Goal: Book appointment/travel/reservation

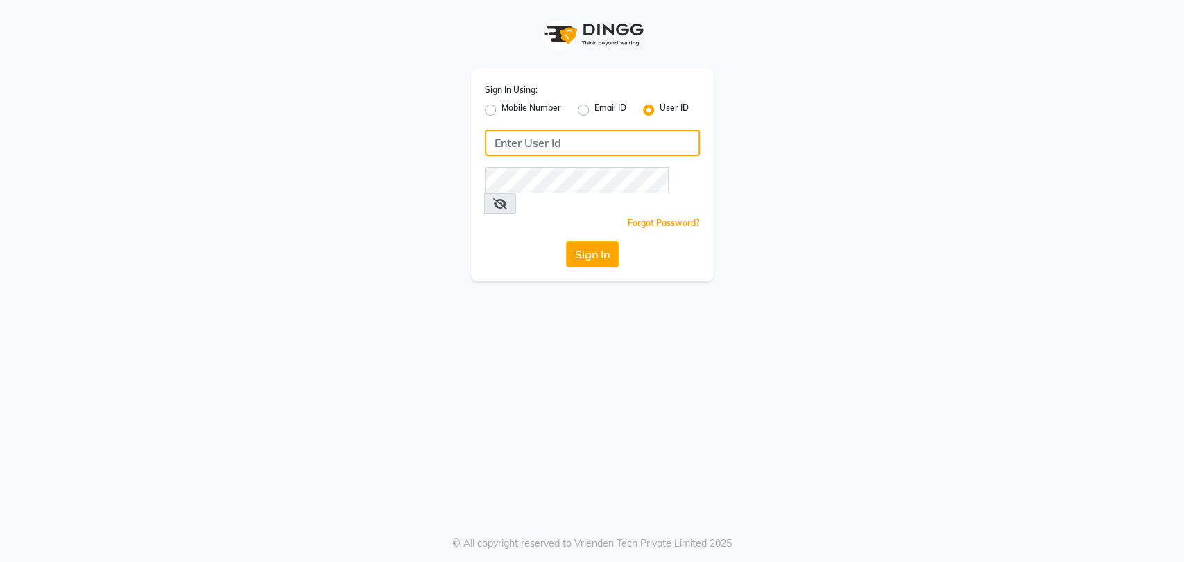
click at [547, 146] on input "Username" at bounding box center [592, 143] width 215 height 26
type input "P"
type input "petals"
click at [582, 241] on button "Sign In" at bounding box center [592, 254] width 53 height 26
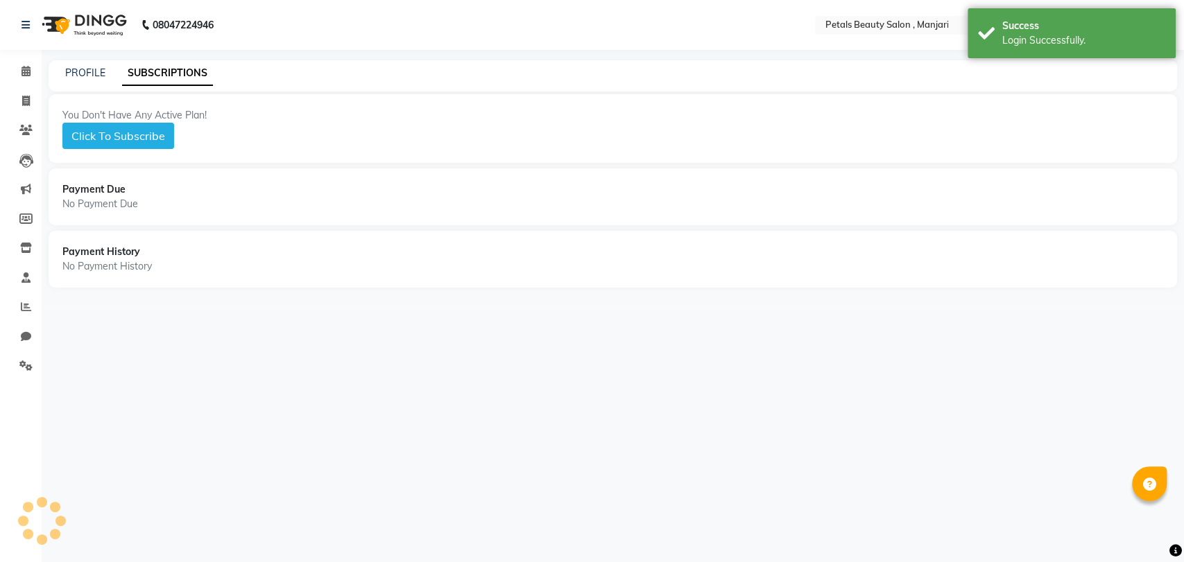
select select "en"
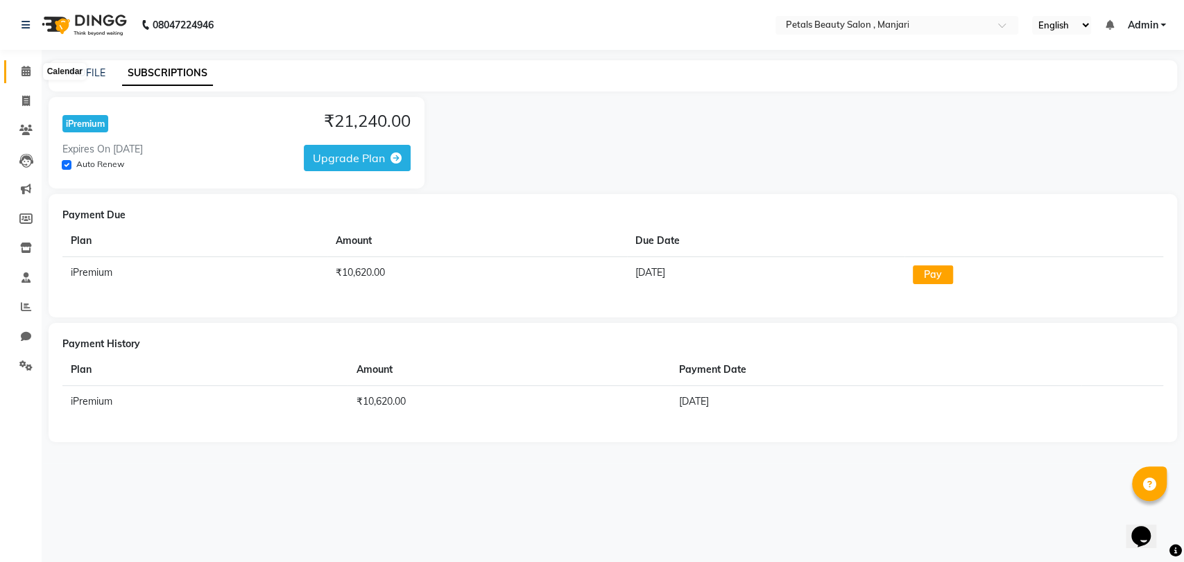
click at [24, 73] on icon at bounding box center [25, 71] width 9 height 10
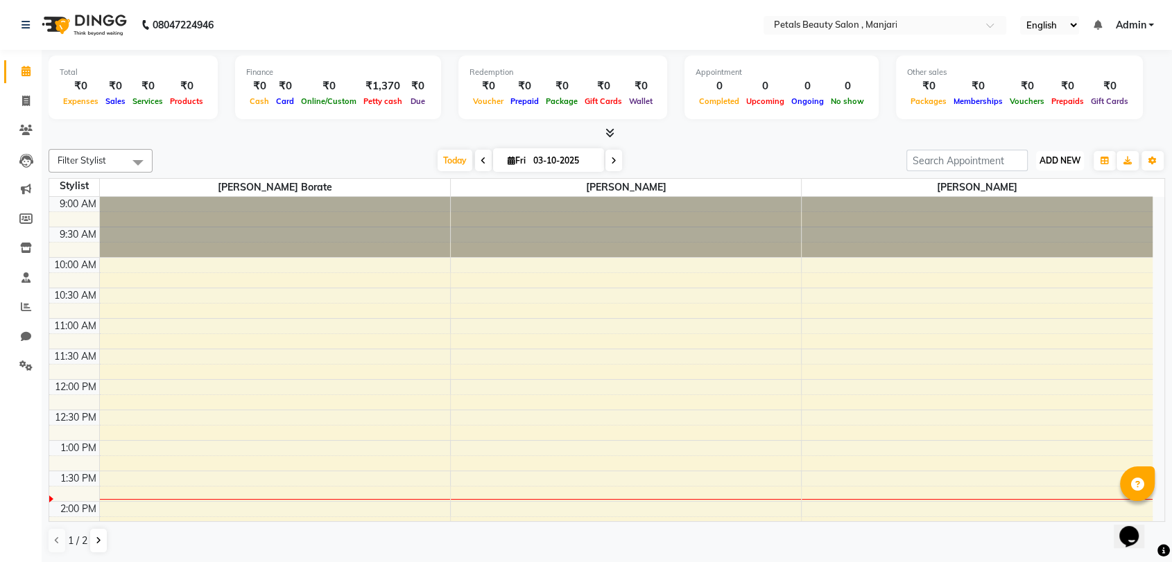
click at [1059, 159] on span "ADD NEW" at bounding box center [1059, 160] width 41 height 10
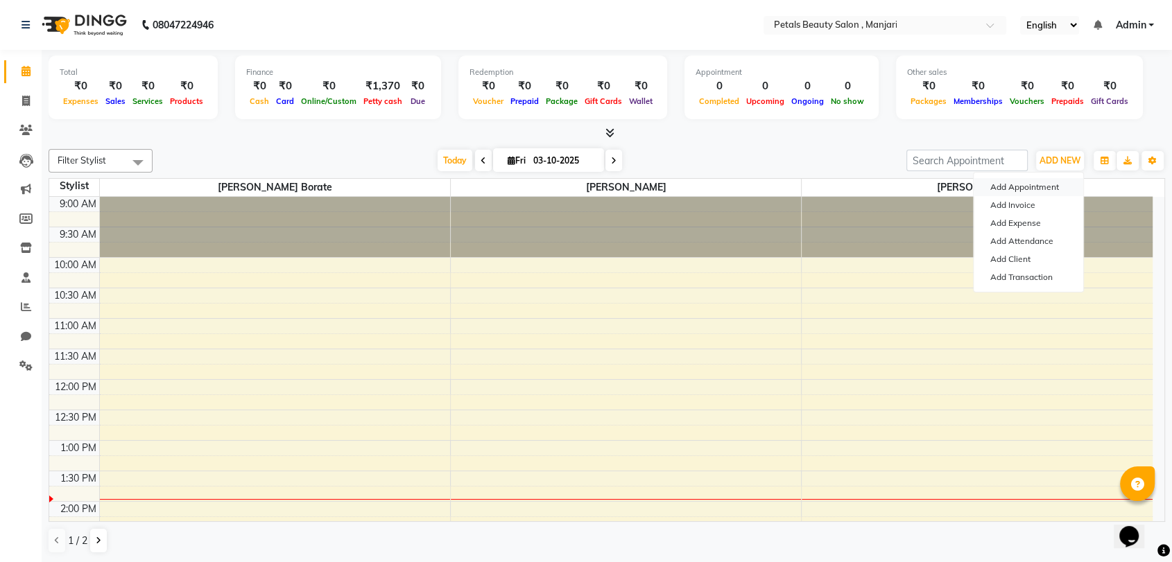
click at [1059, 189] on button "Add Appointment" at bounding box center [1029, 187] width 110 height 18
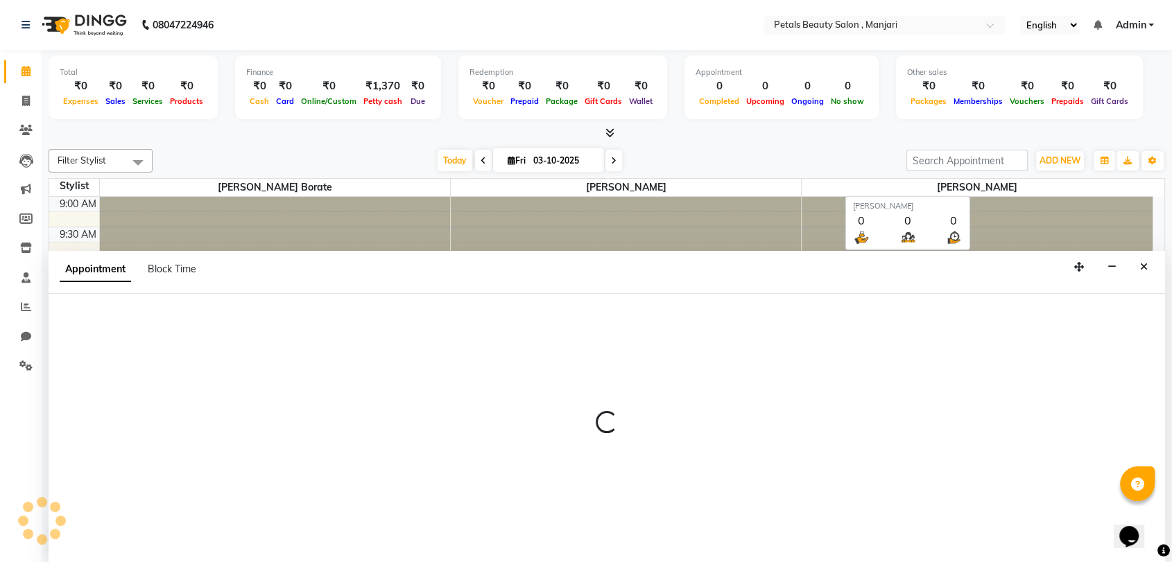
scroll to position [1, 0]
select select "600"
select select "tentative"
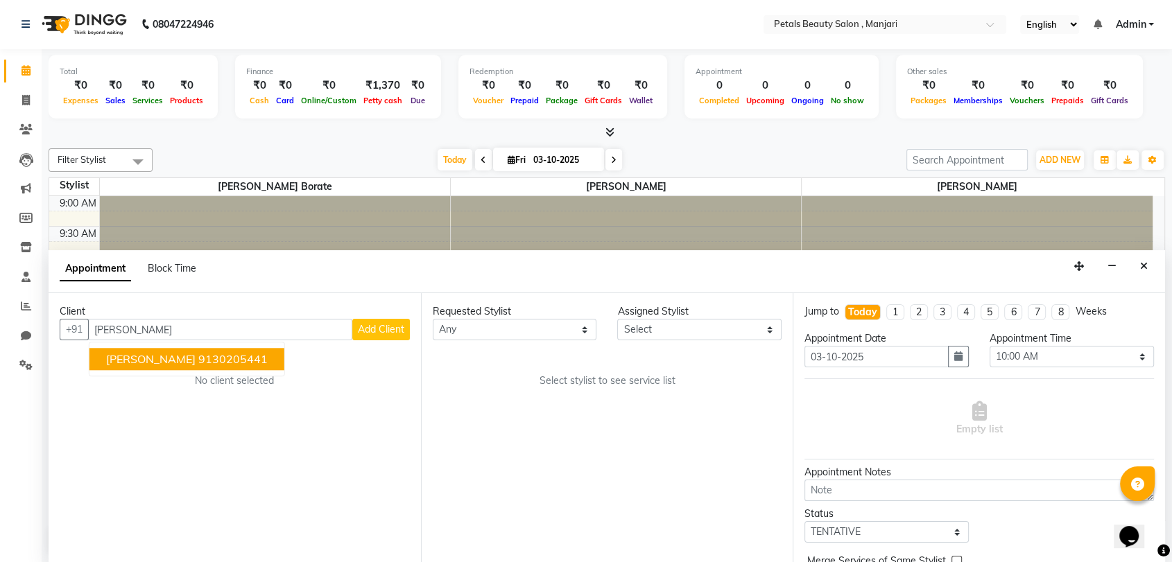
click at [200, 362] on ngb-highlight "9130205441" at bounding box center [232, 360] width 69 height 14
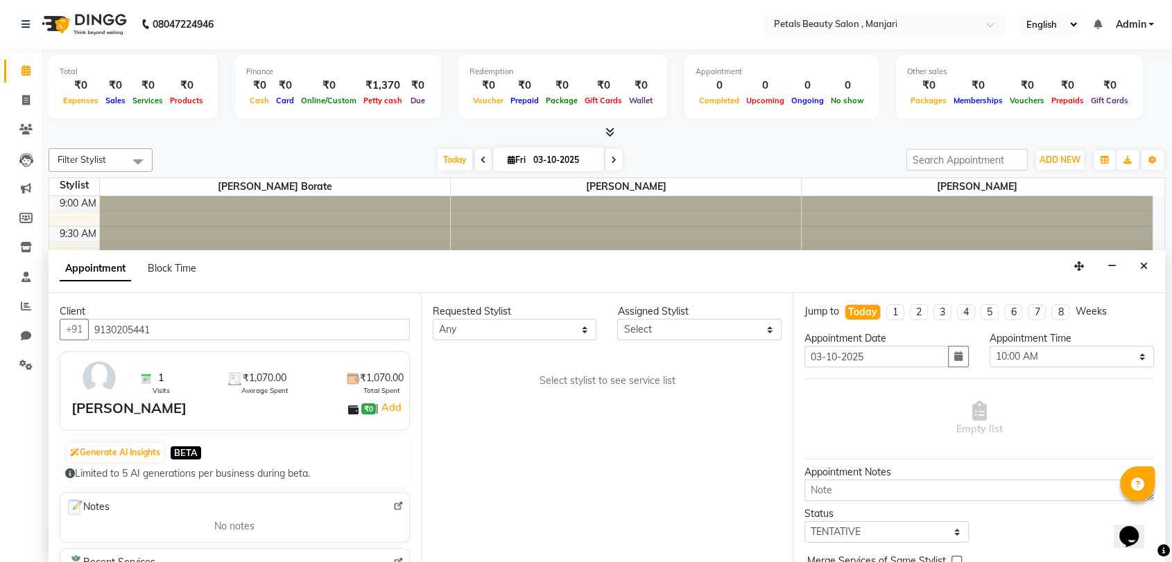
type input "9130205441"
click at [1043, 358] on select "Select 10:00 AM 10:15 AM 10:30 AM 10:45 AM 11:00 AM 11:15 AM 11:30 AM 11:45 AM …" at bounding box center [1071, 356] width 164 height 21
select select "900"
click at [989, 346] on select "Select 10:00 AM 10:15 AM 10:30 AM 10:45 AM 11:00 AM 11:15 AM 11:30 AM 11:45 AM …" at bounding box center [1071, 356] width 164 height 21
click at [588, 331] on select "Any [PERSON_NAME] [PERSON_NAME] Borate [PERSON_NAME] [PERSON_NAME] [PERSON_NAME]" at bounding box center [515, 329] width 164 height 21
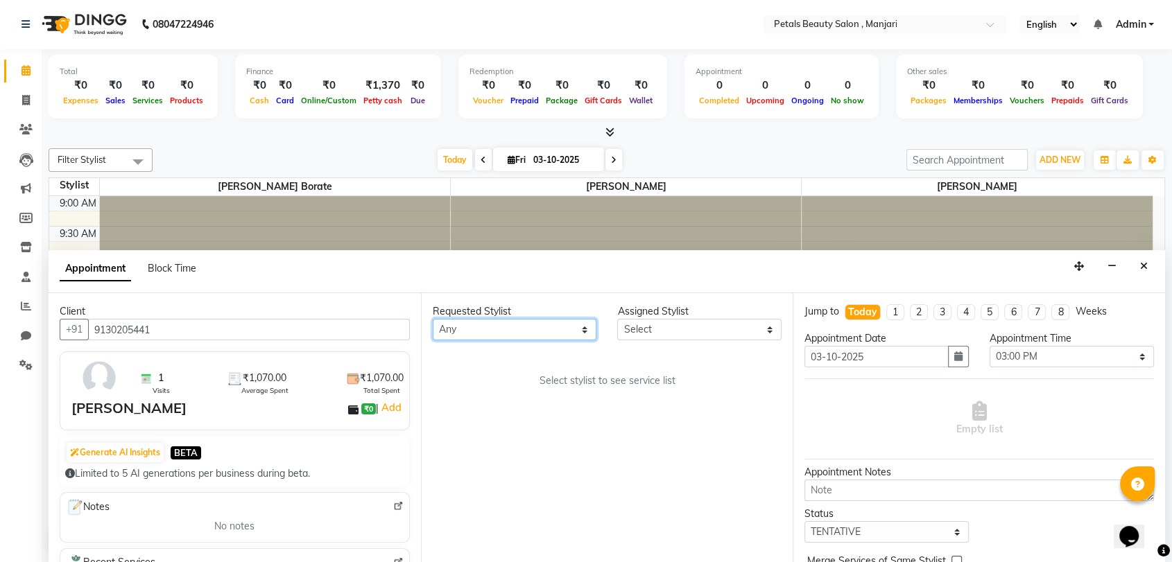
select select "92687"
click at [433, 319] on select "Any [PERSON_NAME] [PERSON_NAME] Borate [PERSON_NAME] [PERSON_NAME] [PERSON_NAME]" at bounding box center [515, 329] width 164 height 21
select select "92687"
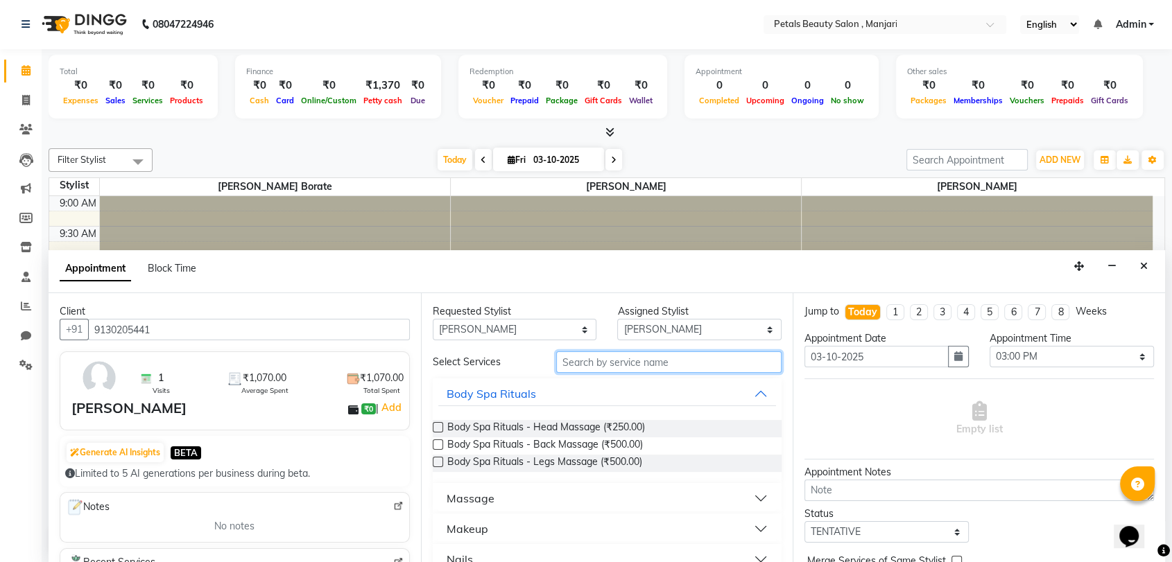
click at [616, 360] on input "text" at bounding box center [669, 362] width 226 height 21
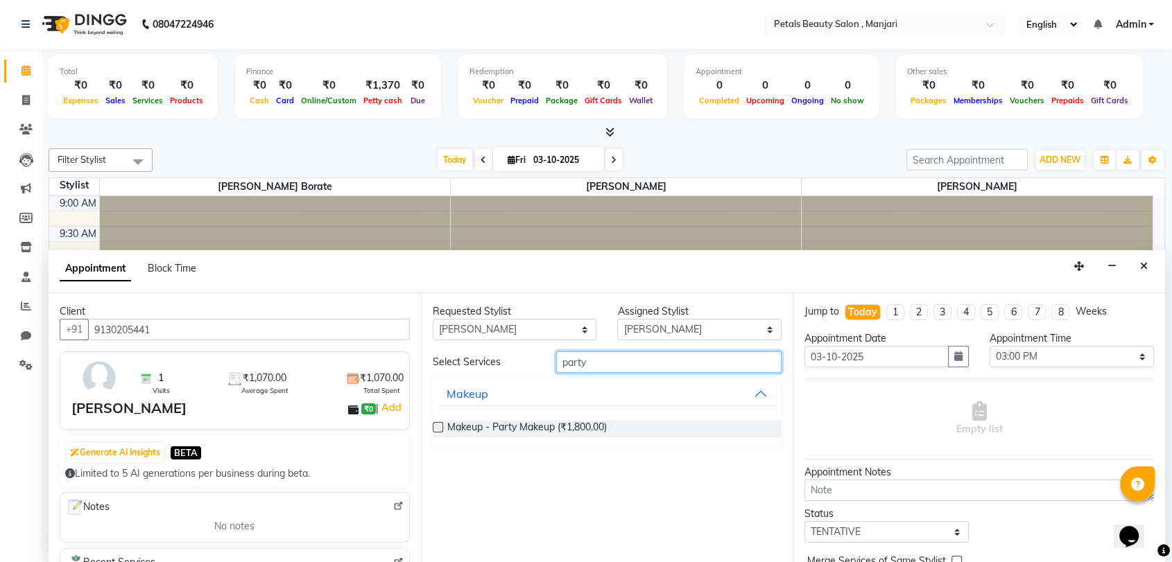
type input "party"
click at [610, 431] on div "Makeup - Party Makeup (₹1,800.00)" at bounding box center [607, 428] width 349 height 17
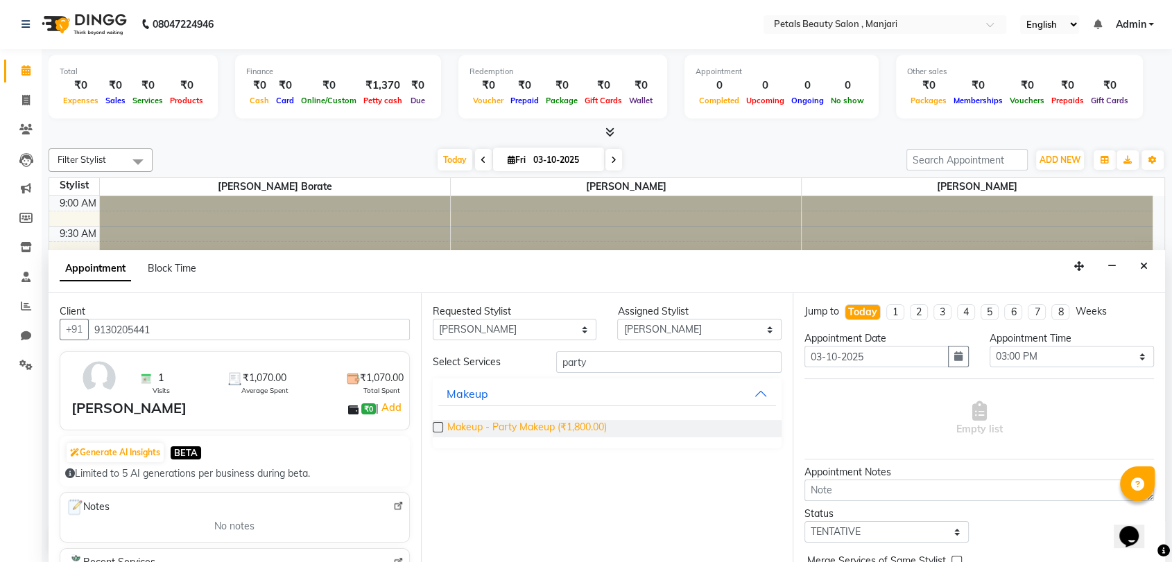
click at [542, 424] on span "Makeup - Party Makeup (₹1,800.00)" at bounding box center [526, 428] width 159 height 17
checkbox input "false"
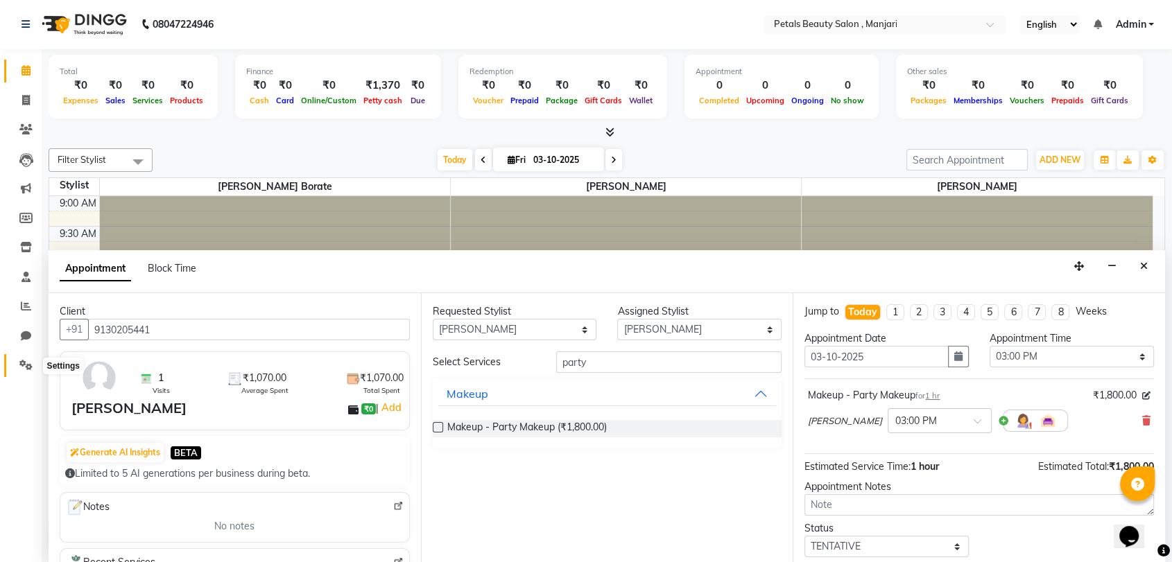
click at [17, 367] on span at bounding box center [26, 366] width 24 height 16
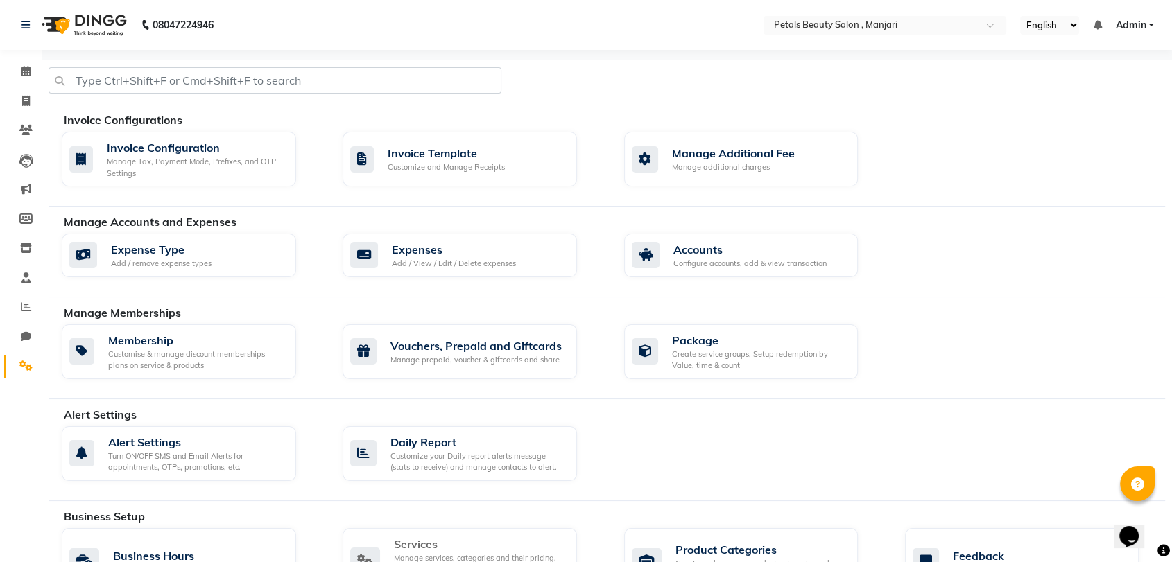
click at [441, 553] on div "Manage services, categories and their pricing, duration. Print menu, or import,…" at bounding box center [480, 570] width 172 height 35
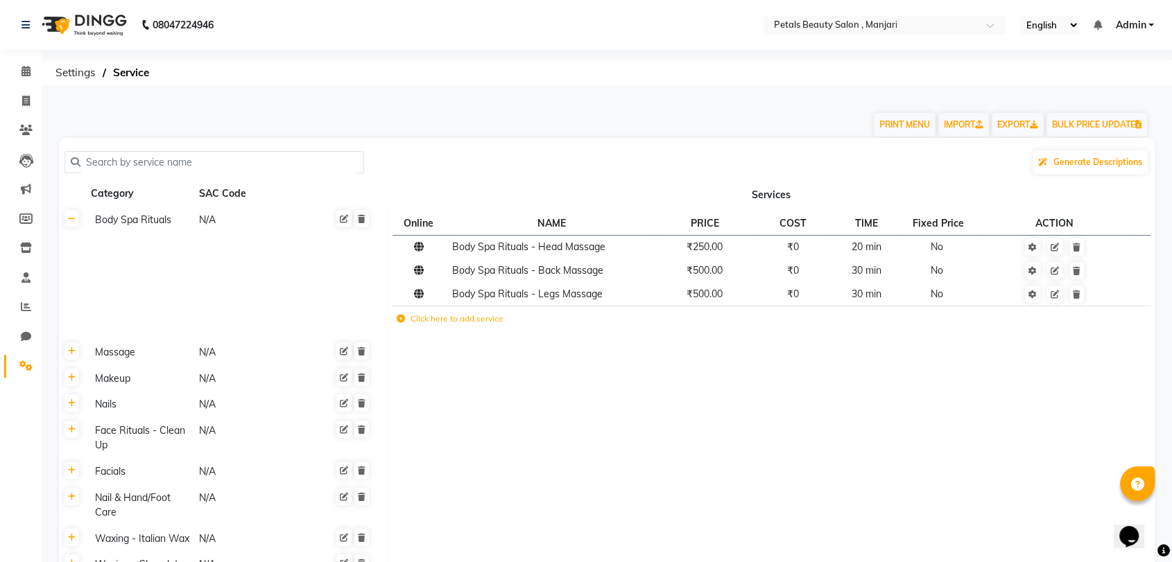
click at [187, 157] on input "text" at bounding box center [218, 162] width 277 height 21
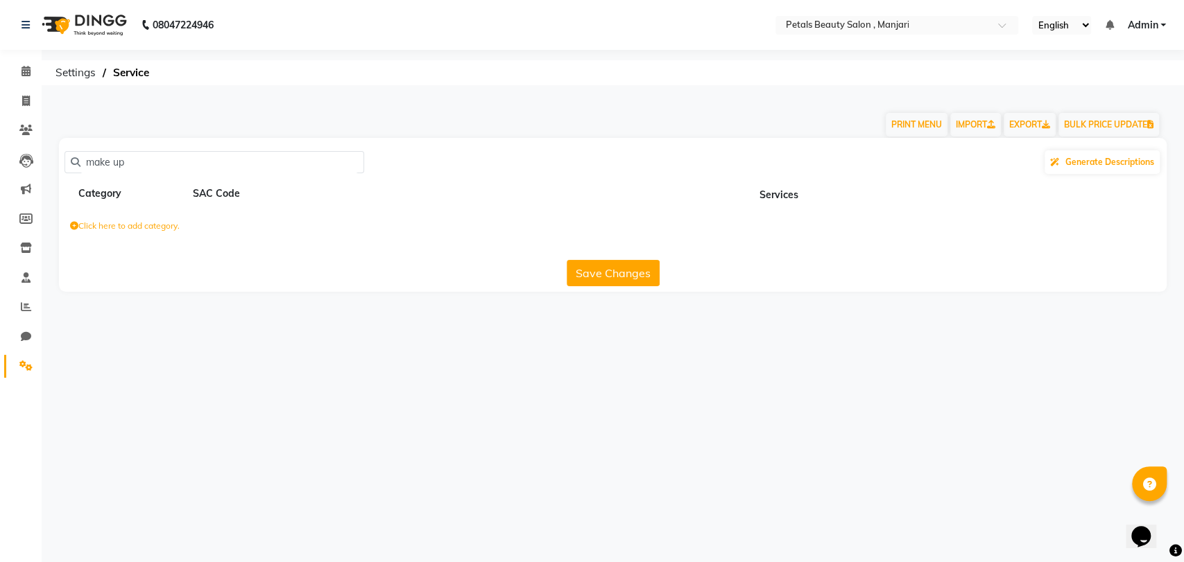
click at [110, 161] on input "make up" at bounding box center [218, 162] width 277 height 21
click at [127, 163] on input "make up" at bounding box center [218, 162] width 277 height 21
type input "m"
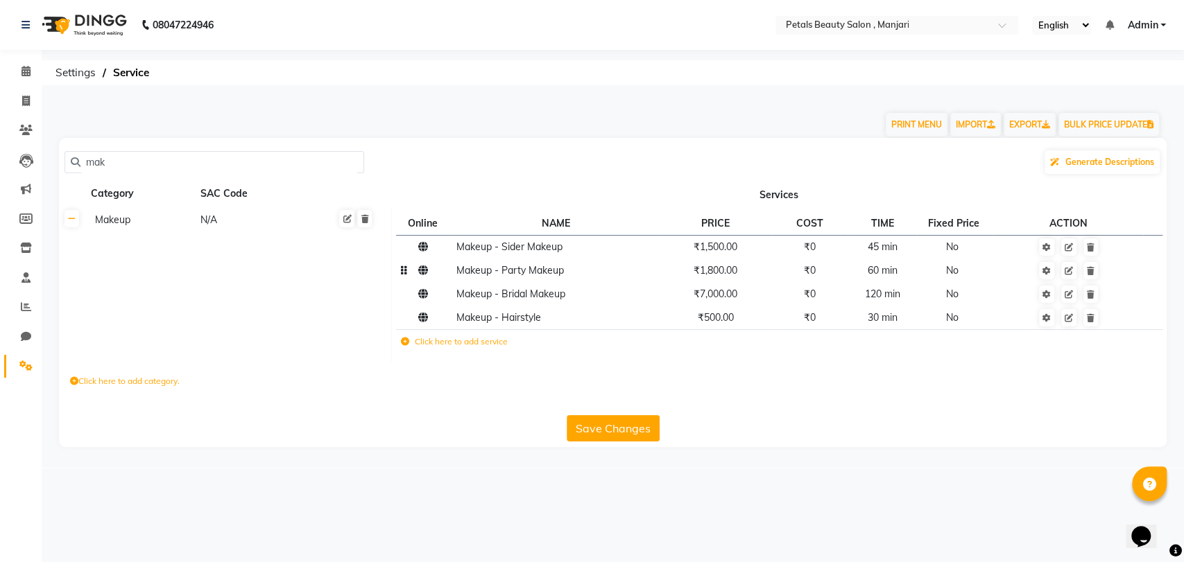
type input "mak"
click at [714, 273] on span "₹1,800.00" at bounding box center [715, 270] width 44 height 12
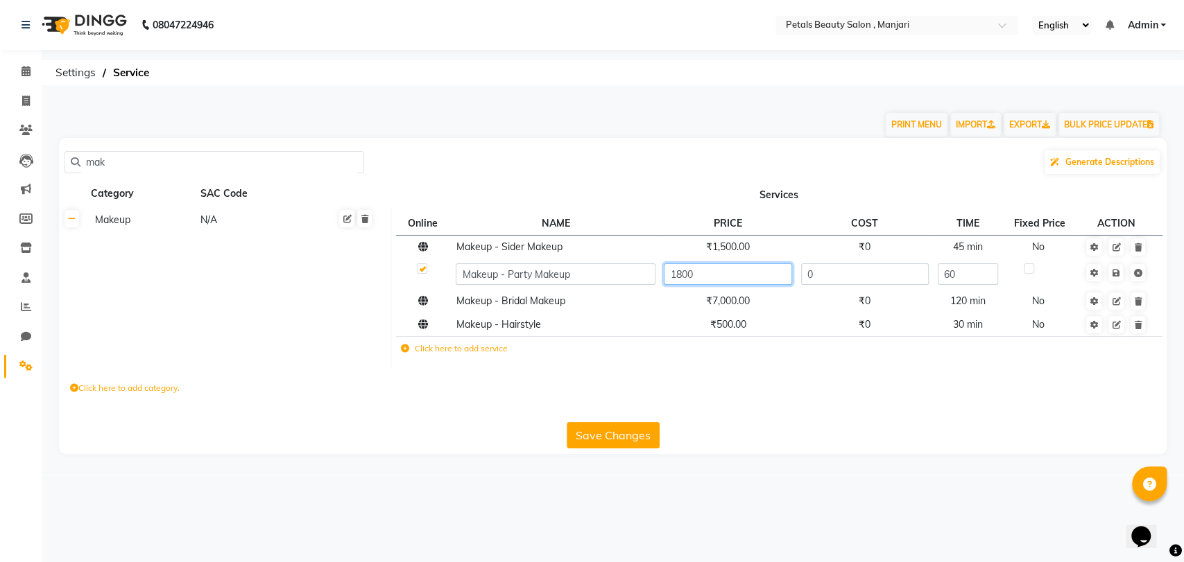
click at [711, 273] on input "1800" at bounding box center [728, 273] width 128 height 21
type input "1"
type input "2500"
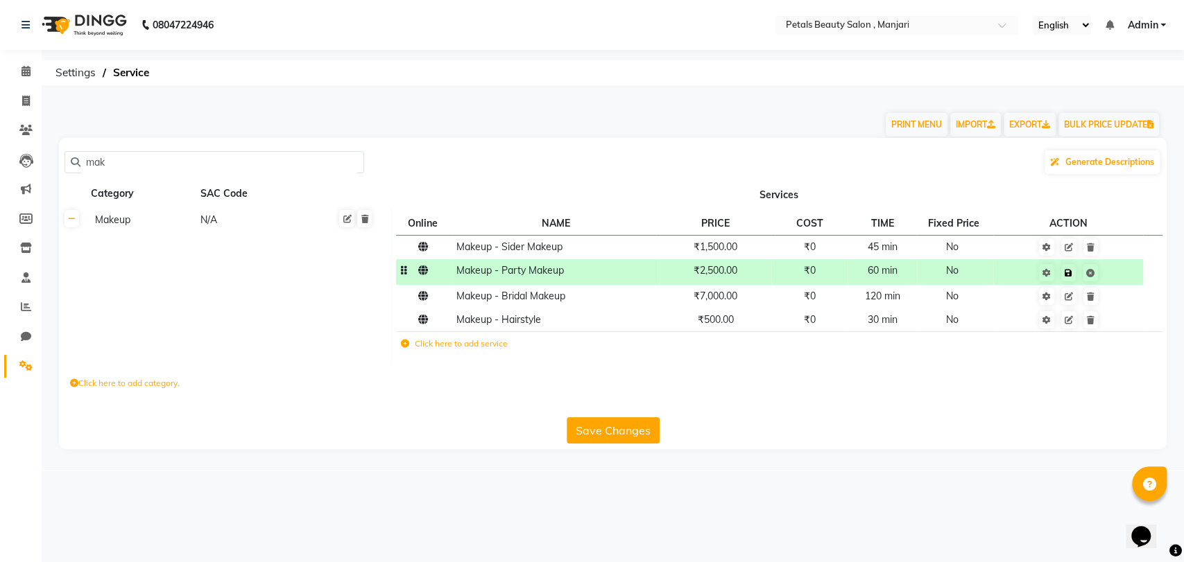
click at [1112, 274] on td "Save" at bounding box center [1068, 272] width 150 height 26
click at [700, 300] on span "₹7,000.00" at bounding box center [715, 296] width 44 height 12
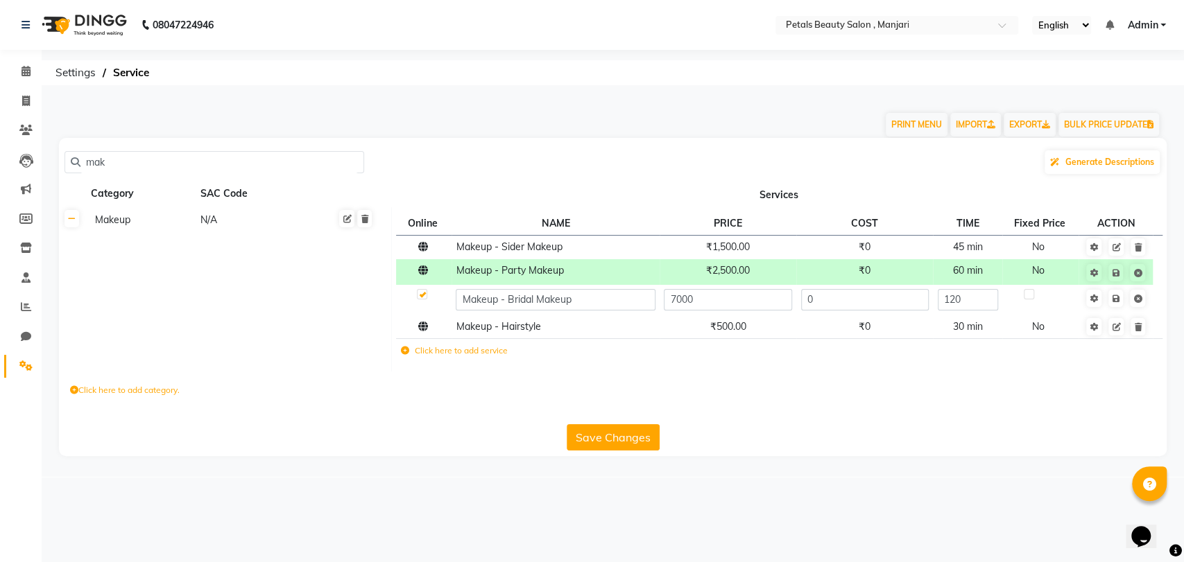
click at [488, 357] on td "Click here to add service" at bounding box center [664, 353] width 537 height 28
click at [433, 352] on label "Click here to add service" at bounding box center [453, 351] width 107 height 12
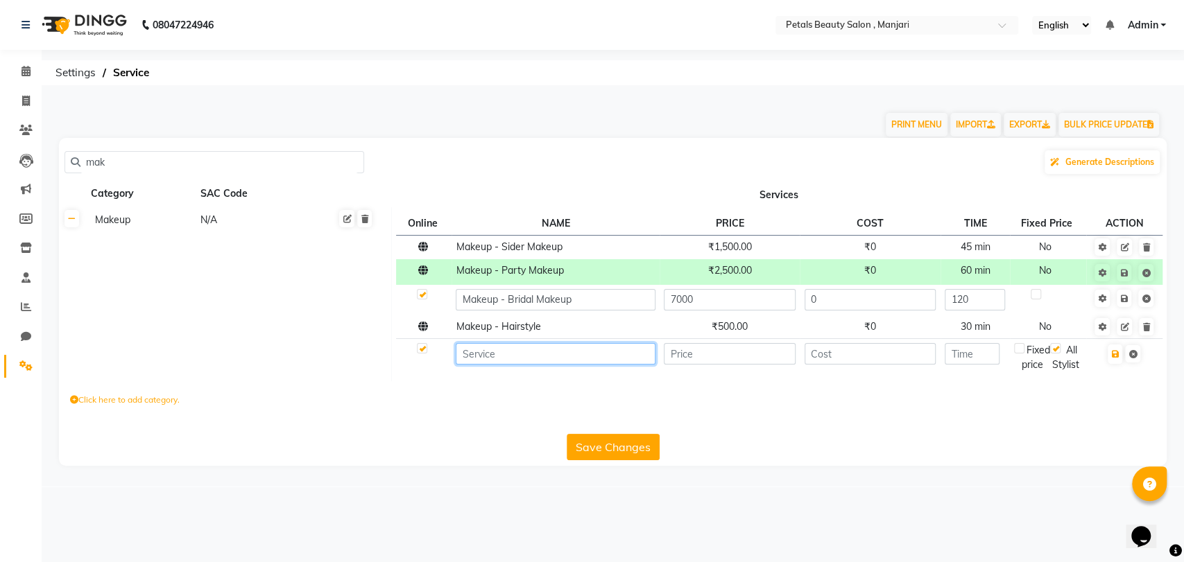
click at [508, 356] on input at bounding box center [555, 353] width 199 height 21
type input "m"
type input "Makeup - HD Makeup"
click at [704, 356] on input "number" at bounding box center [730, 353] width 132 height 21
type input "3000"
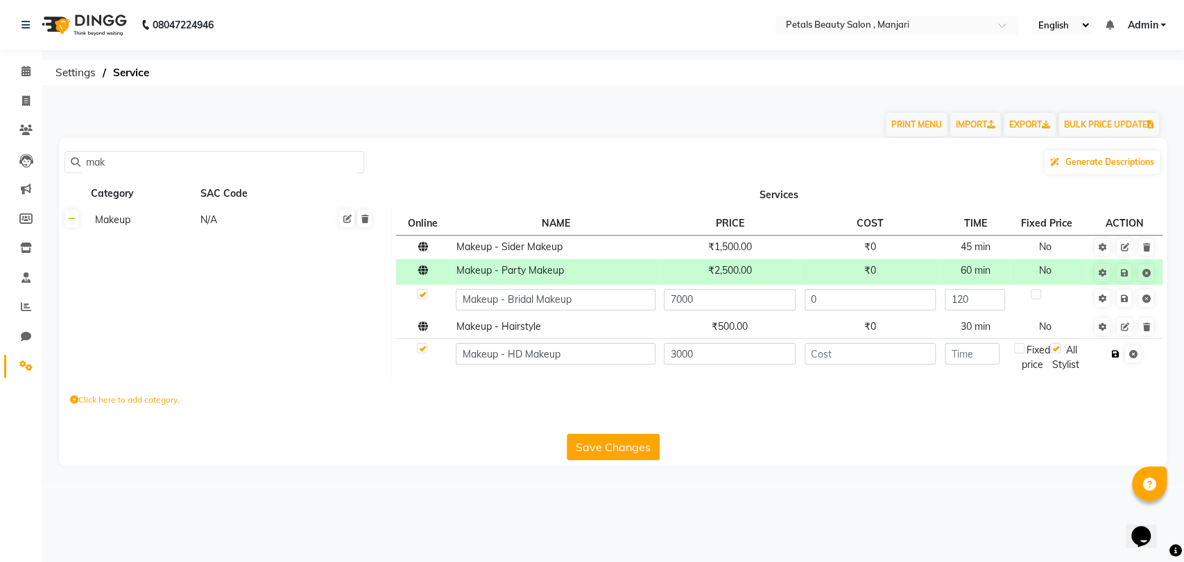
click at [1115, 352] on icon "button" at bounding box center [1115, 354] width 8 height 8
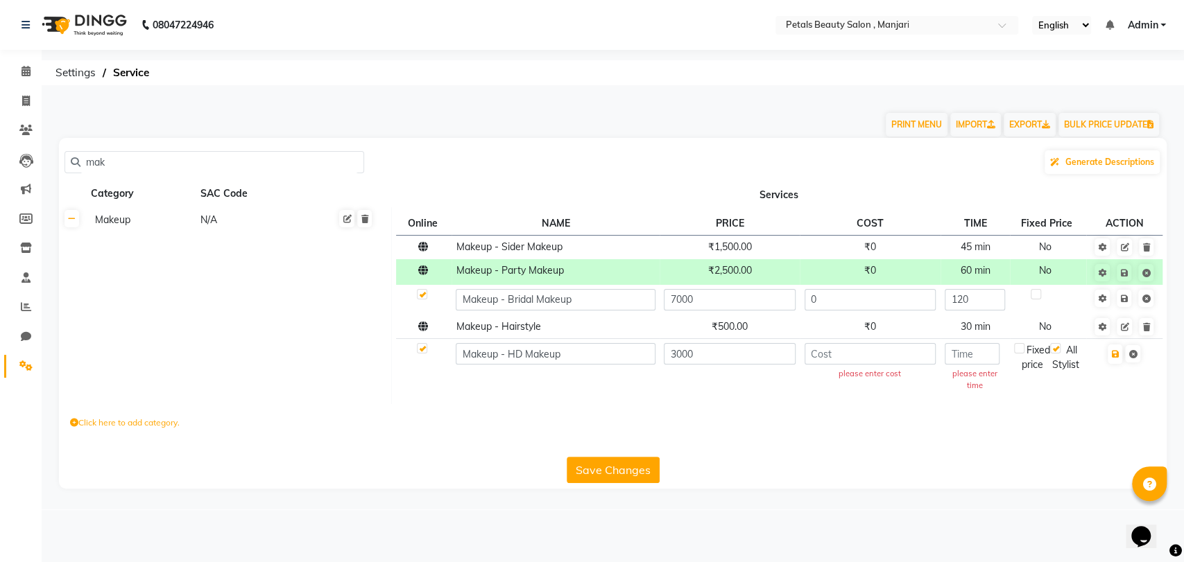
click at [971, 365] on td "please enter time" at bounding box center [974, 369] width 69 height 61
click at [968, 355] on input "number" at bounding box center [971, 353] width 55 height 21
type input "1"
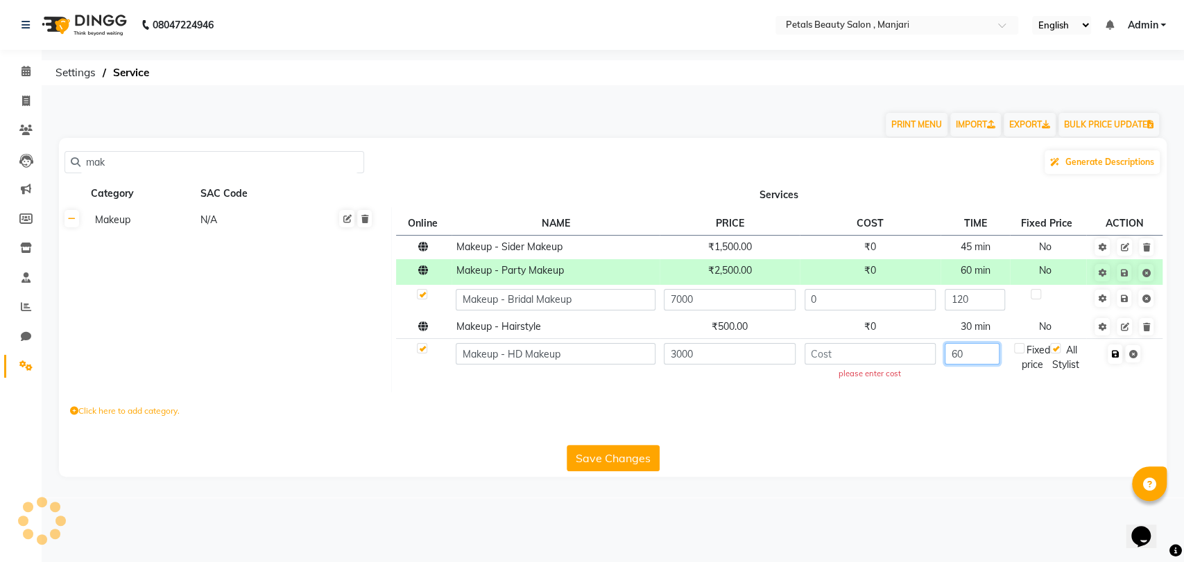
type input "60"
click at [1116, 352] on icon "button" at bounding box center [1115, 354] width 8 height 8
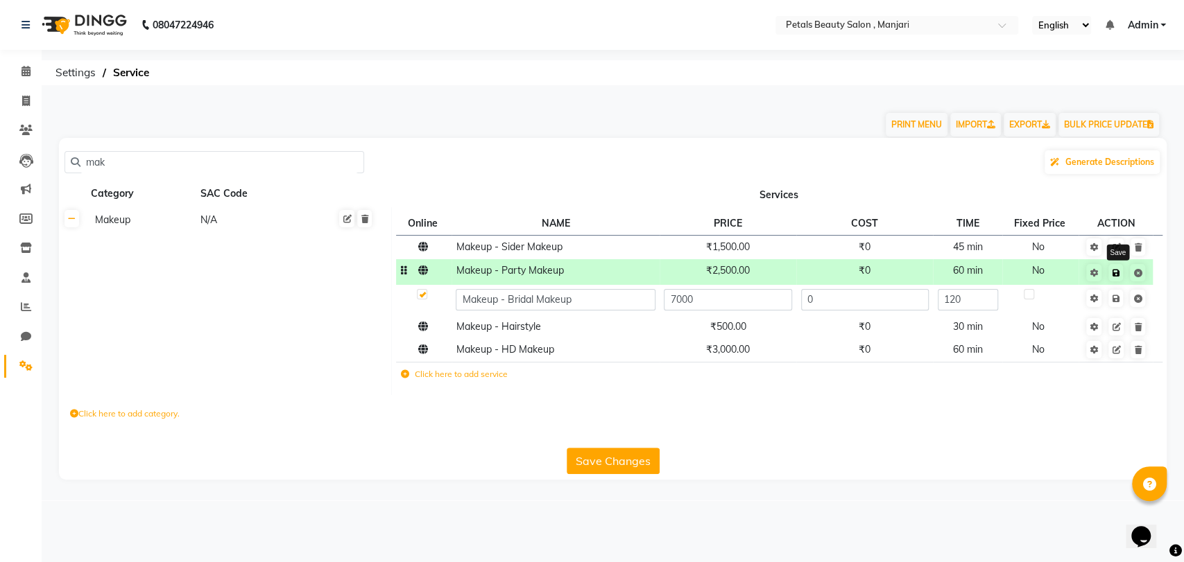
click at [1118, 273] on icon at bounding box center [1115, 273] width 8 height 8
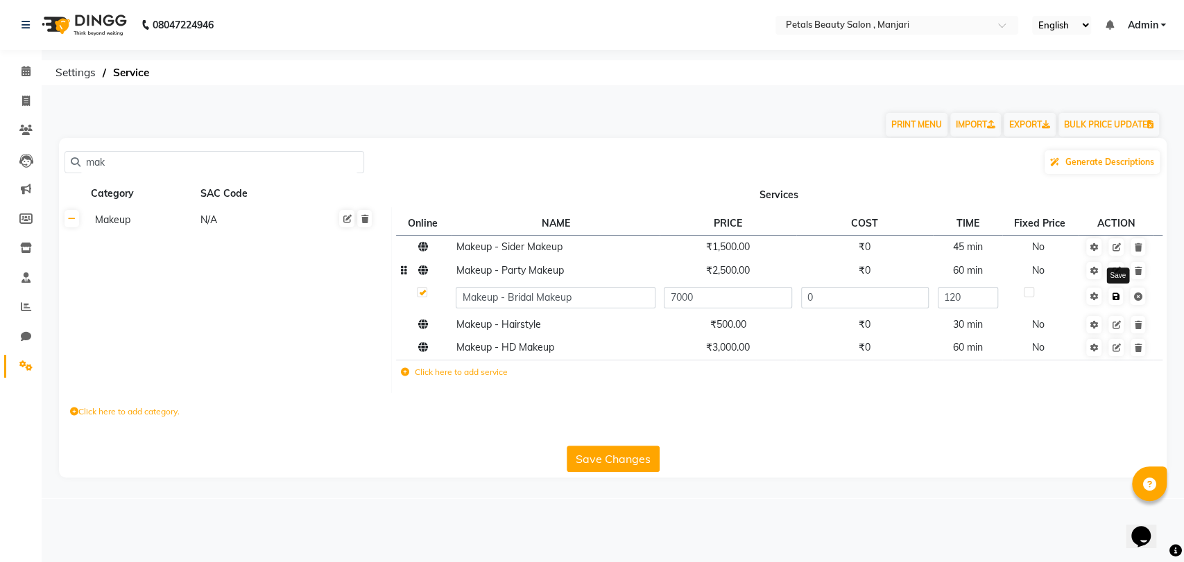
click at [1116, 293] on icon at bounding box center [1115, 297] width 8 height 8
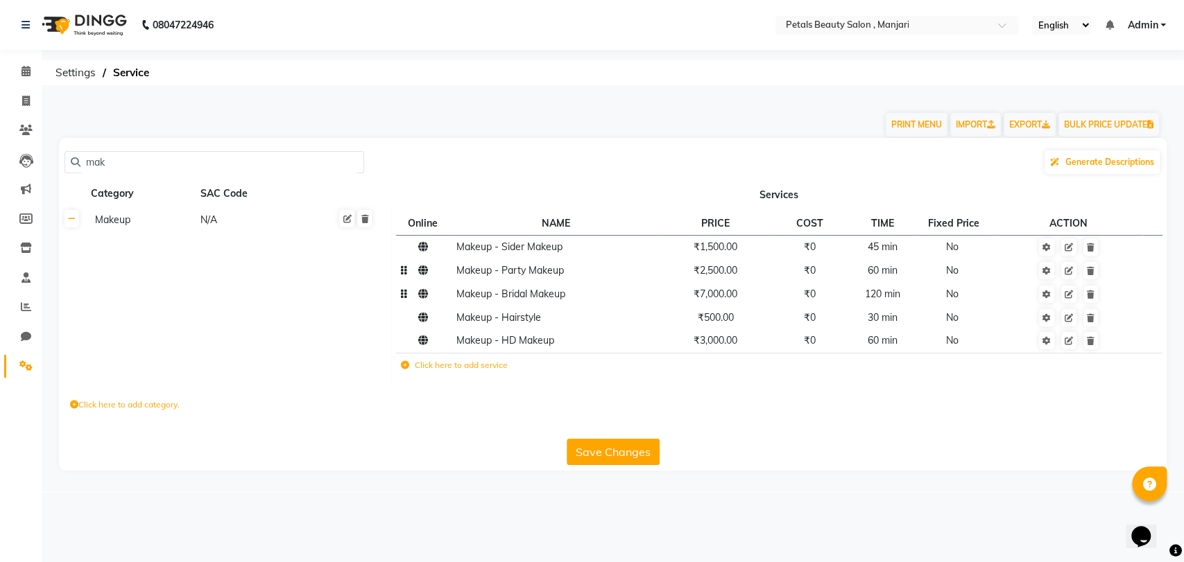
click at [602, 451] on button "Save Changes" at bounding box center [612, 452] width 93 height 26
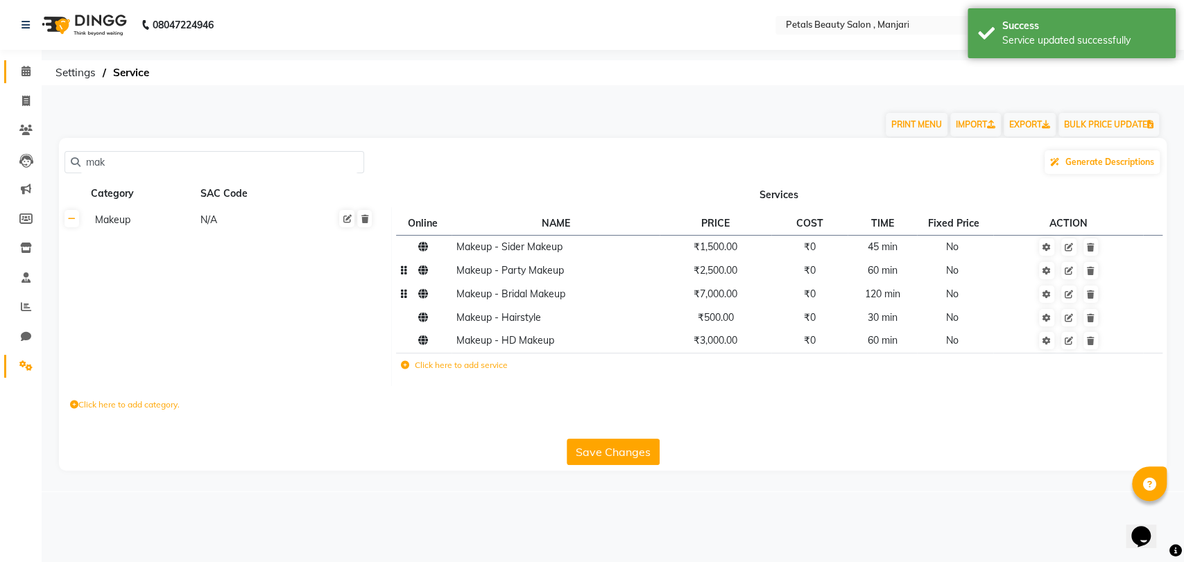
click at [24, 69] on icon at bounding box center [25, 71] width 9 height 10
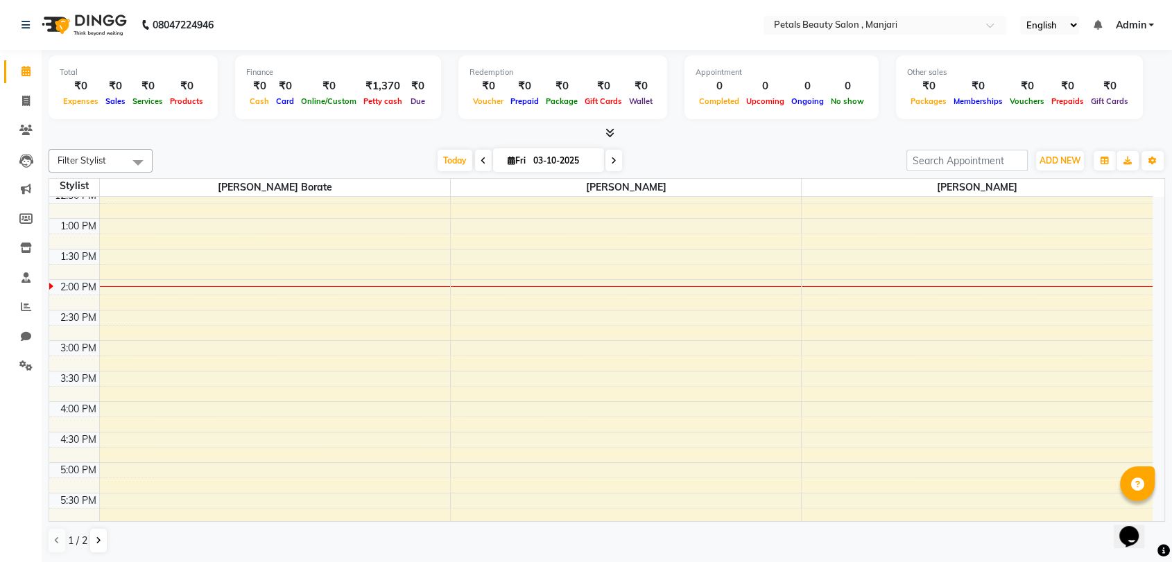
scroll to position [228, 0]
click at [1050, 164] on span "ADD NEW" at bounding box center [1059, 160] width 41 height 10
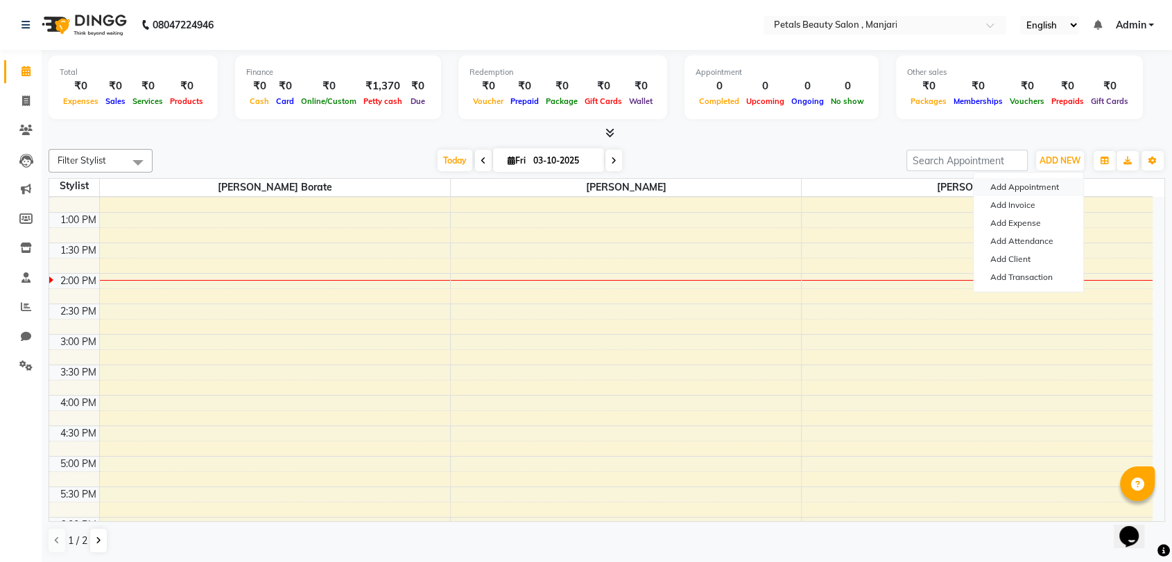
click at [1048, 187] on button "Add Appointment" at bounding box center [1029, 187] width 110 height 18
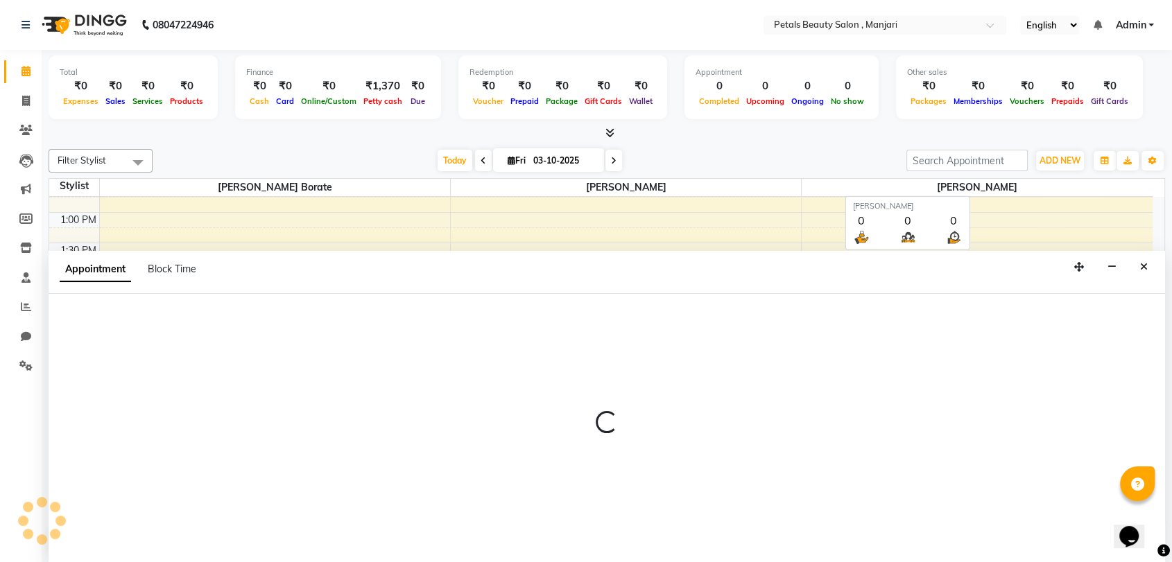
scroll to position [1, 0]
select select "600"
select select "tentative"
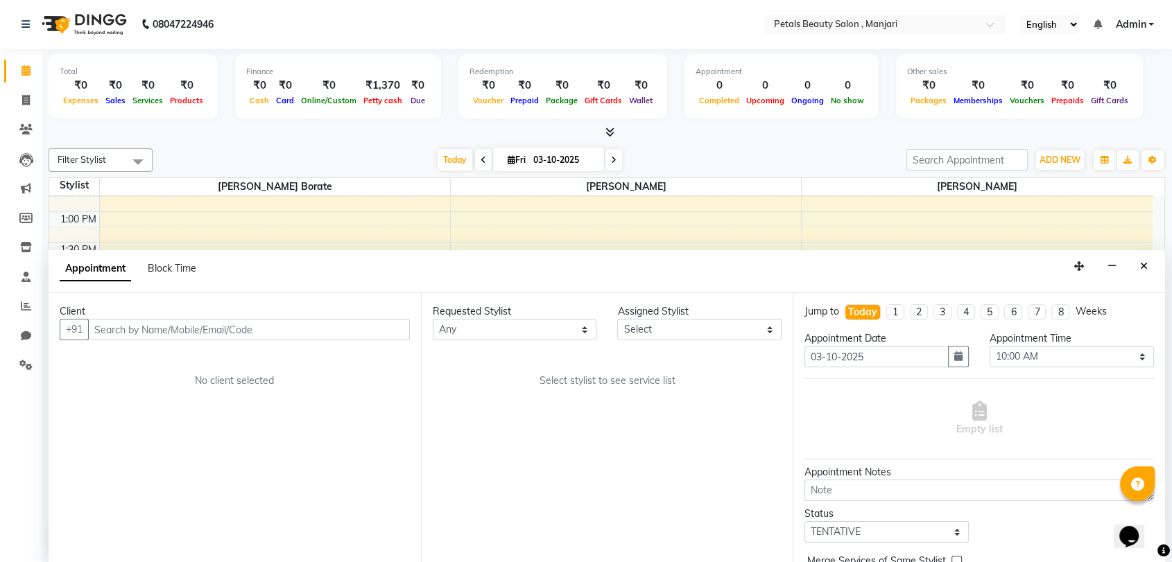
click at [321, 323] on input "text" at bounding box center [249, 329] width 322 height 21
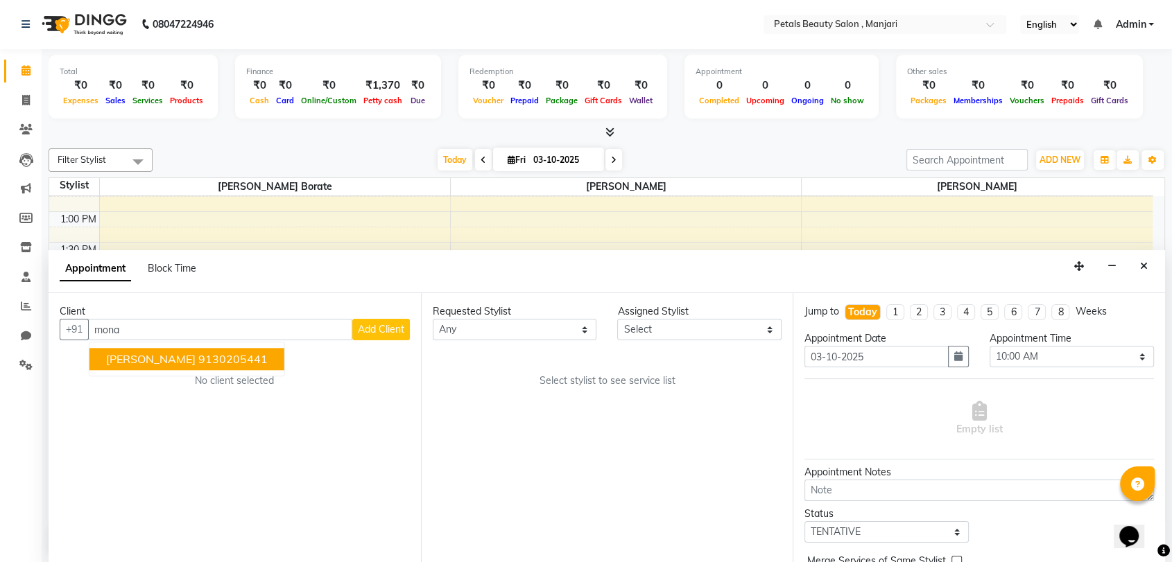
click at [261, 360] on ngb-highlight "9130205441" at bounding box center [232, 360] width 69 height 14
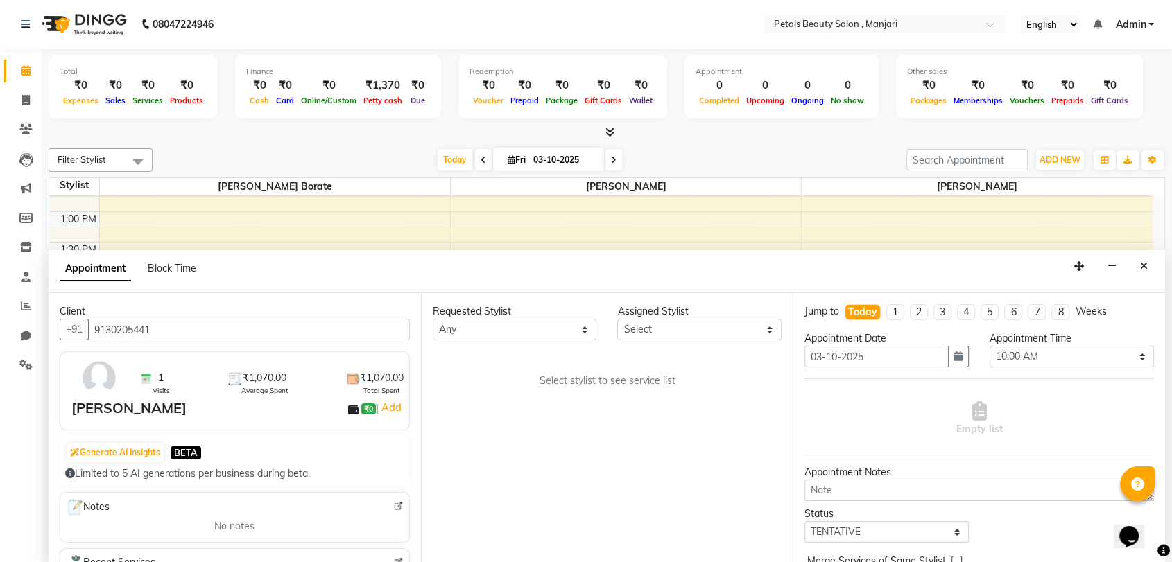
type input "9130205441"
click at [1130, 356] on select "Select 10:00 AM 10:15 AM 10:30 AM 10:45 AM 11:00 AM 11:15 AM 11:30 AM 11:45 AM …" at bounding box center [1071, 356] width 164 height 21
select select "900"
click at [989, 346] on select "Select 10:00 AM 10:15 AM 10:30 AM 10:45 AM 11:00 AM 11:15 AM 11:30 AM 11:45 AM …" at bounding box center [1071, 356] width 164 height 21
click at [587, 327] on select "Any [PERSON_NAME] [PERSON_NAME] Borate [PERSON_NAME] [PERSON_NAME] [PERSON_NAME]" at bounding box center [515, 329] width 164 height 21
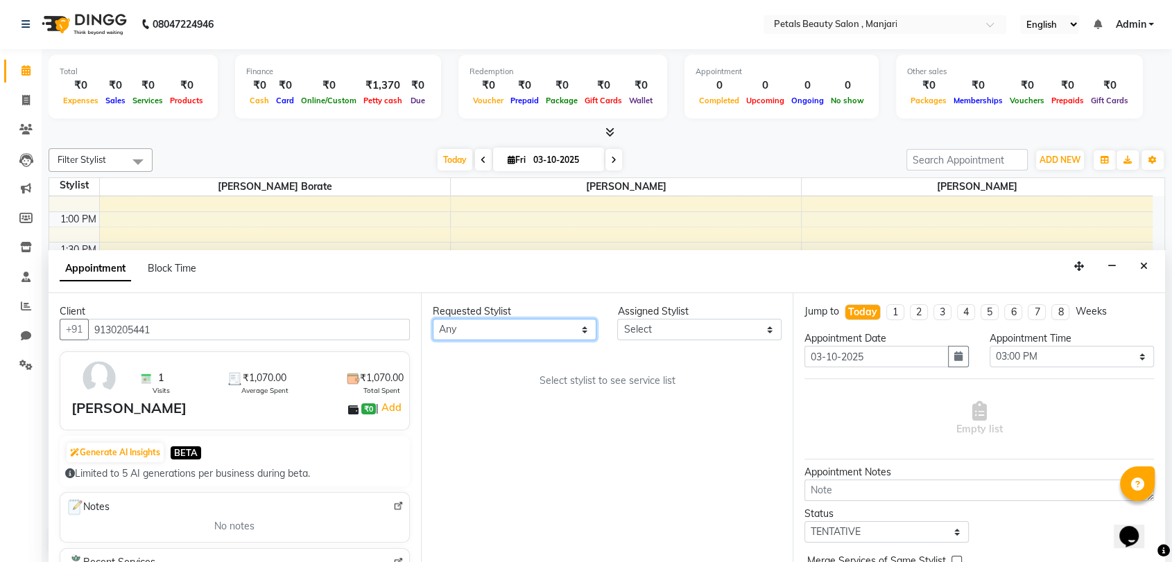
select select "92687"
click at [433, 319] on select "Any [PERSON_NAME] [PERSON_NAME] Borate [PERSON_NAME] [PERSON_NAME] [PERSON_NAME]" at bounding box center [515, 329] width 164 height 21
select select "92687"
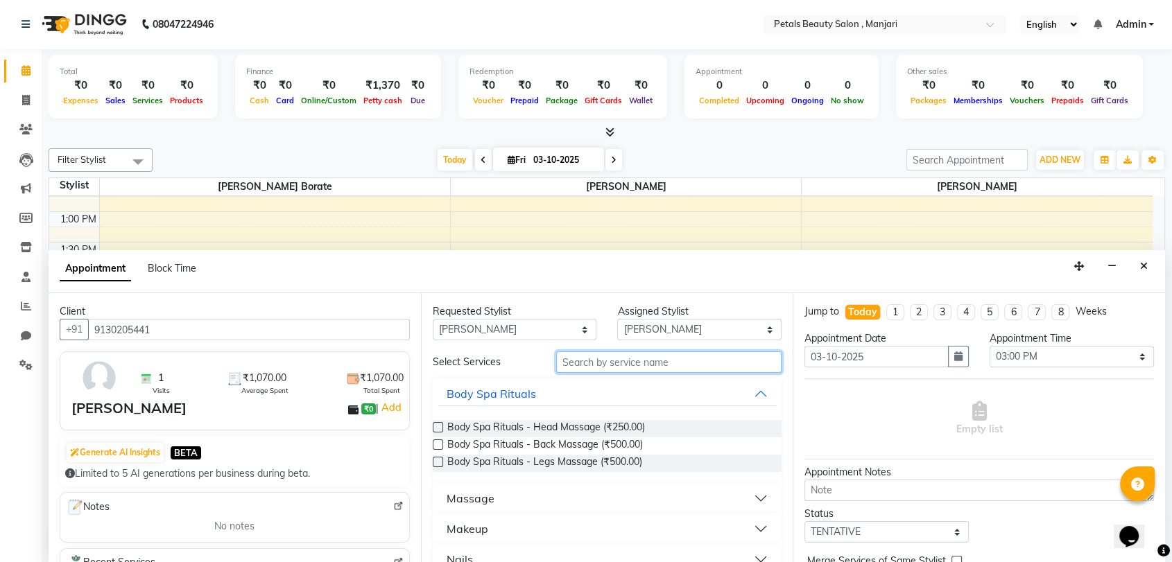
click at [581, 362] on input "text" at bounding box center [669, 362] width 226 height 21
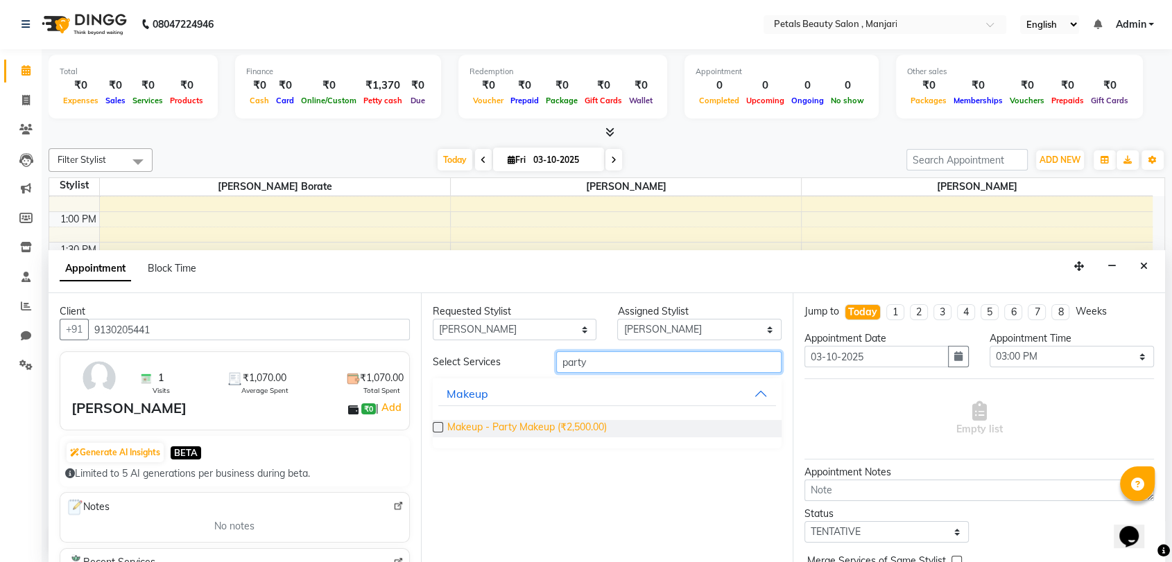
type input "party"
click at [576, 426] on span "Makeup - Party Makeup (₹2,500.00)" at bounding box center [526, 428] width 159 height 17
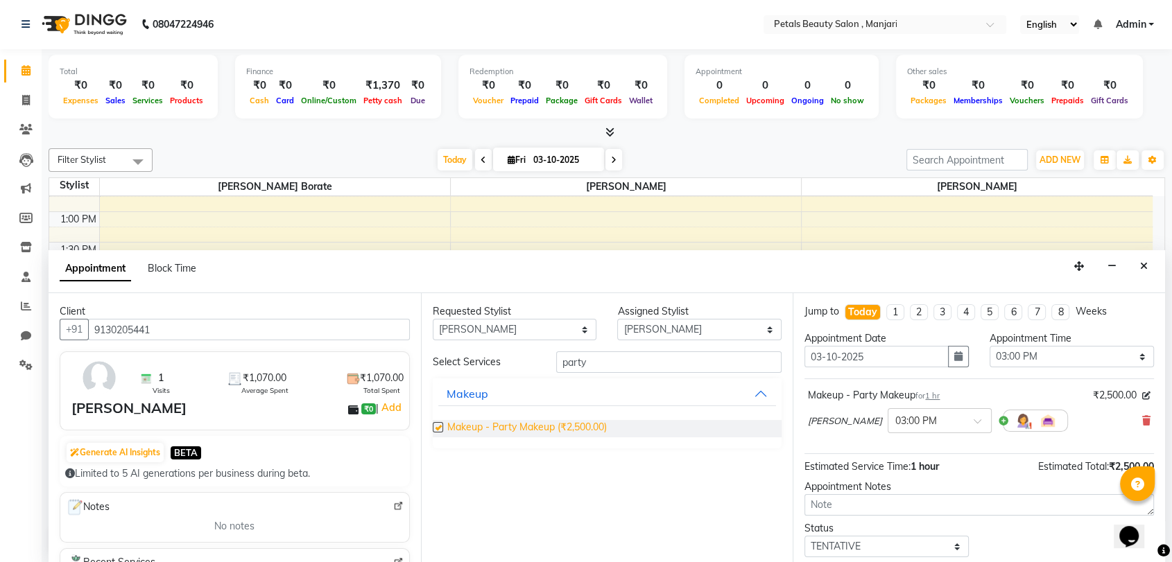
checkbox input "false"
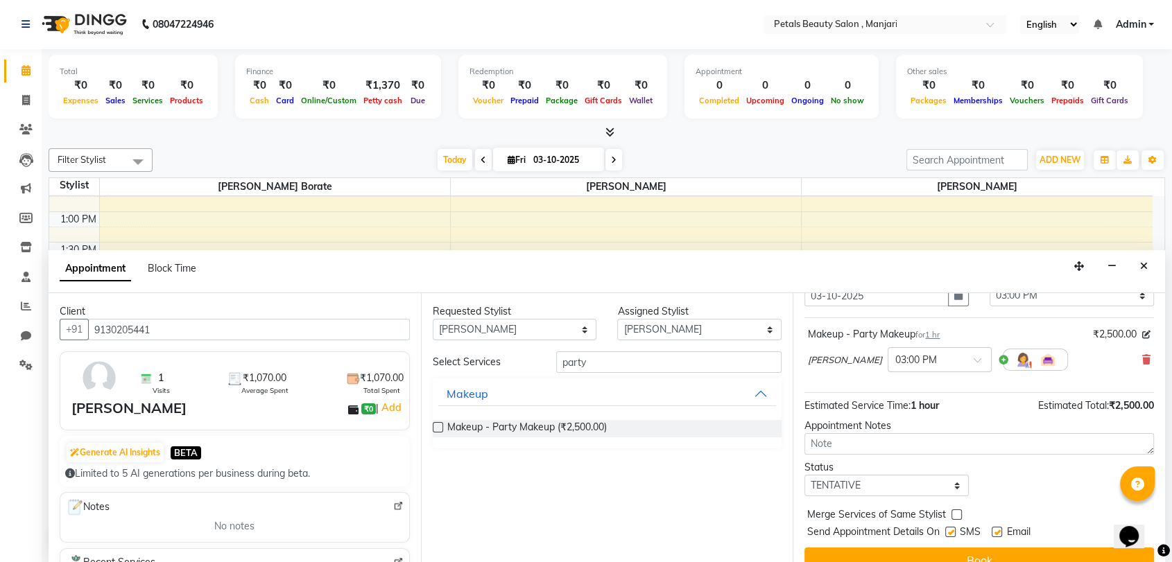
scroll to position [82, 0]
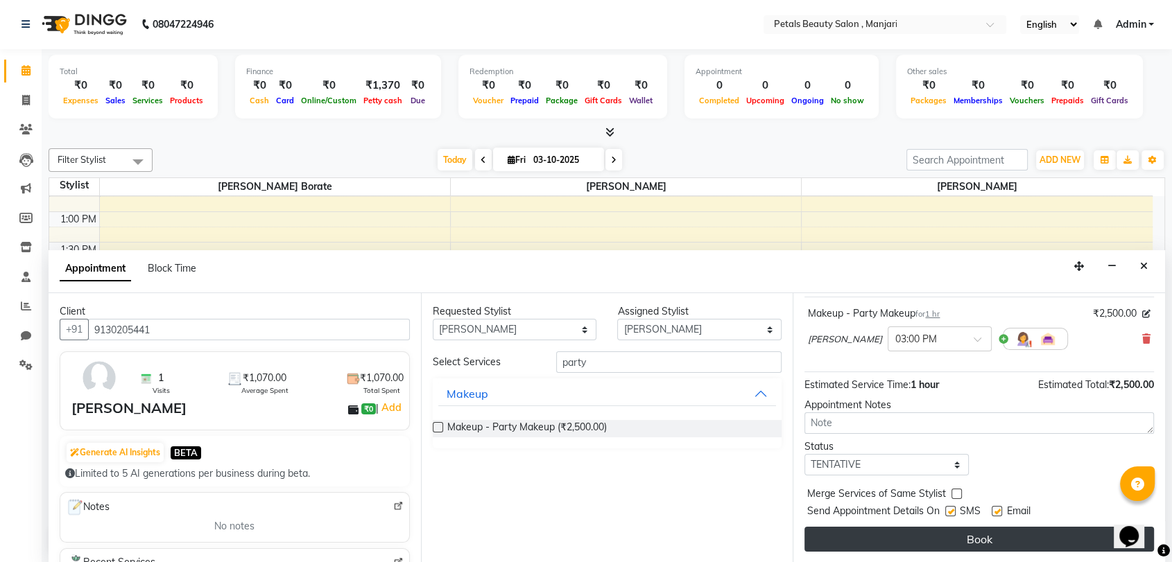
click at [869, 534] on button "Book" at bounding box center [978, 539] width 349 height 25
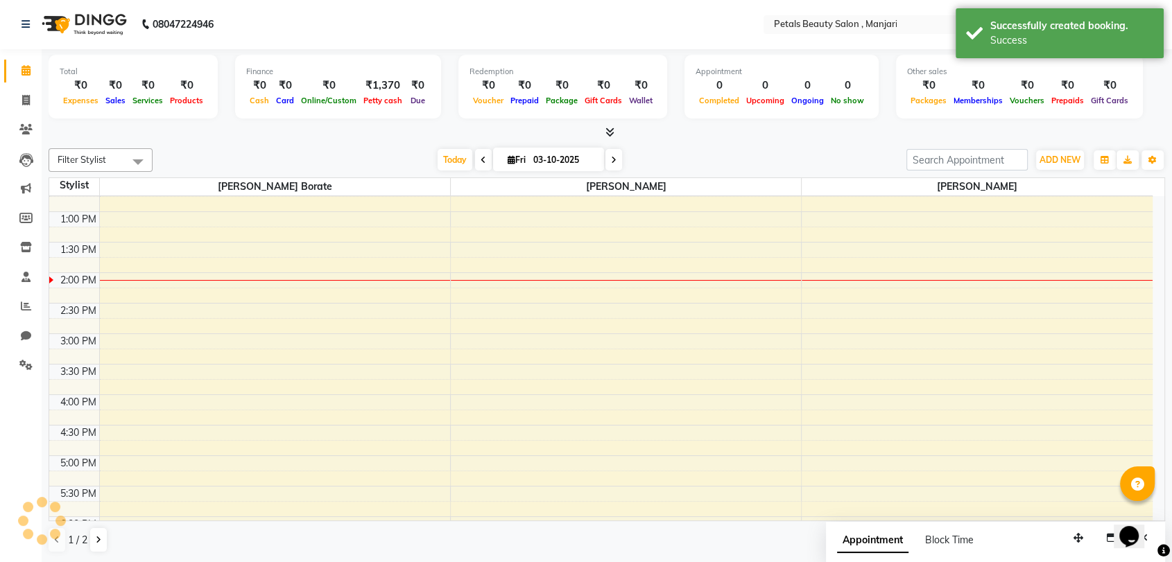
scroll to position [0, 0]
